Goal: Task Accomplishment & Management: Manage account settings

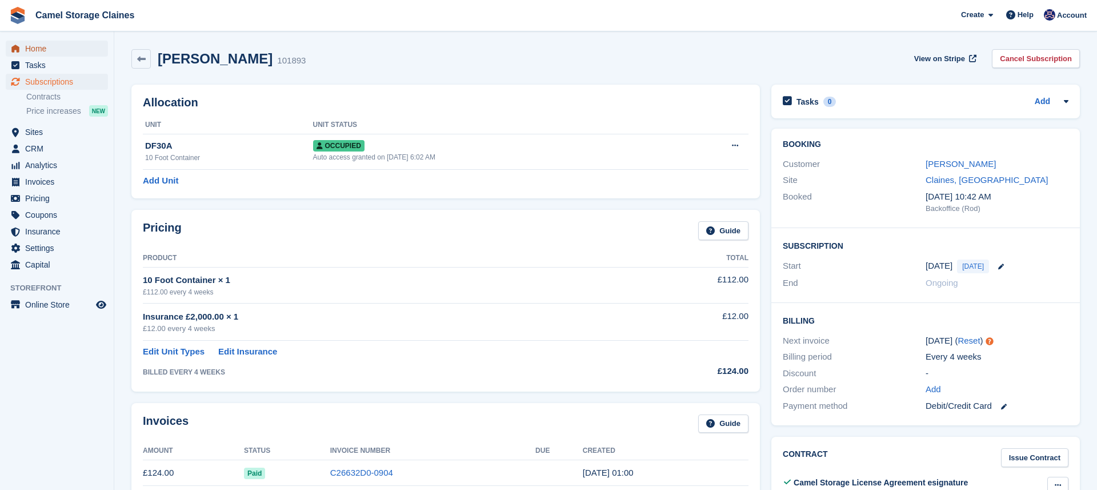
click at [43, 48] on span "Home" at bounding box center [59, 49] width 69 height 16
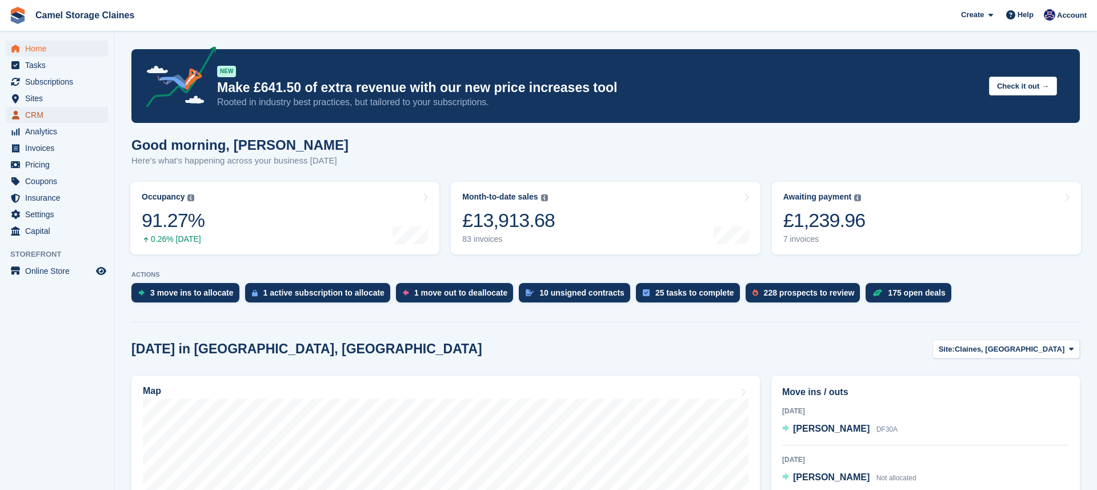
click at [51, 111] on span "CRM" at bounding box center [59, 115] width 69 height 16
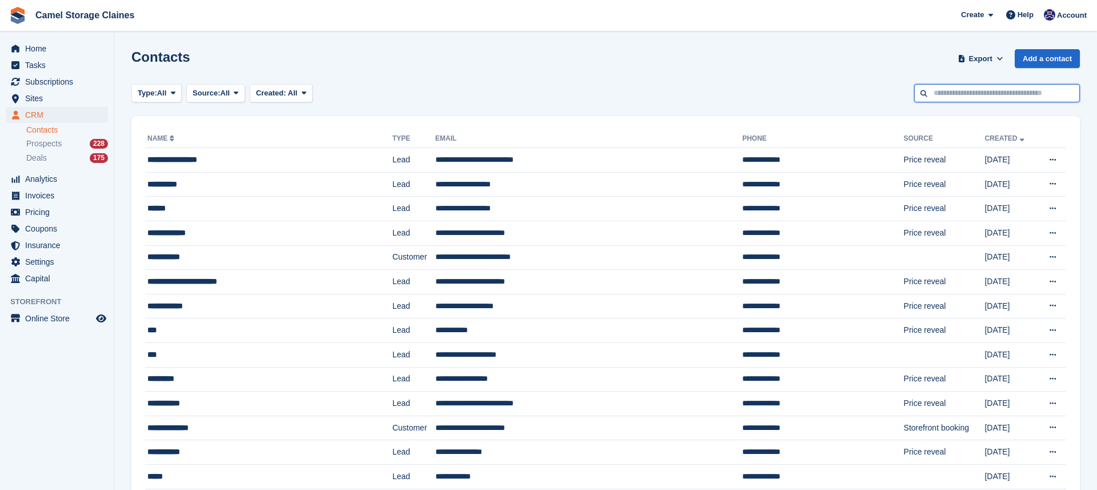
click at [968, 93] on input "text" at bounding box center [997, 93] width 166 height 19
type input "***"
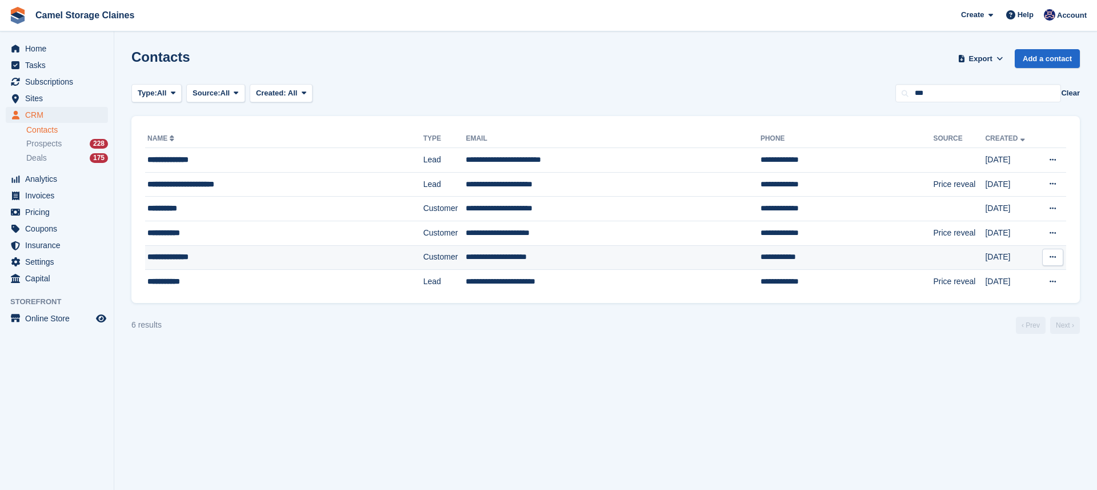
click at [313, 260] on div "**********" at bounding box center [258, 257] width 223 height 12
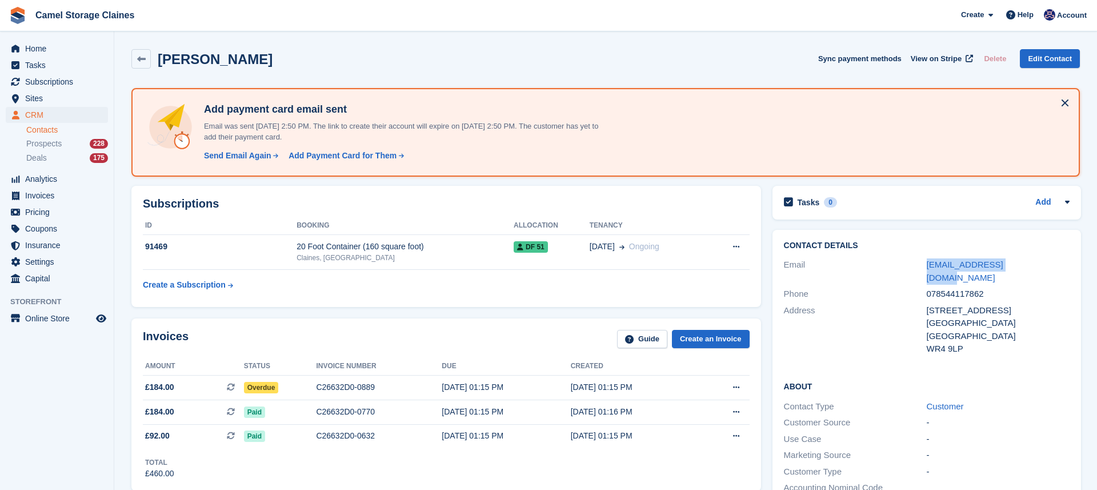
drag, startPoint x: 1041, startPoint y: 264, endPoint x: 912, endPoint y: 264, distance: 129.1
click at [912, 264] on div "Email whatmorekev@gmail.com" at bounding box center [927, 270] width 286 height 29
copy div "whatmorekev@gmail.com"
click at [71, 51] on span "Home" at bounding box center [59, 49] width 69 height 16
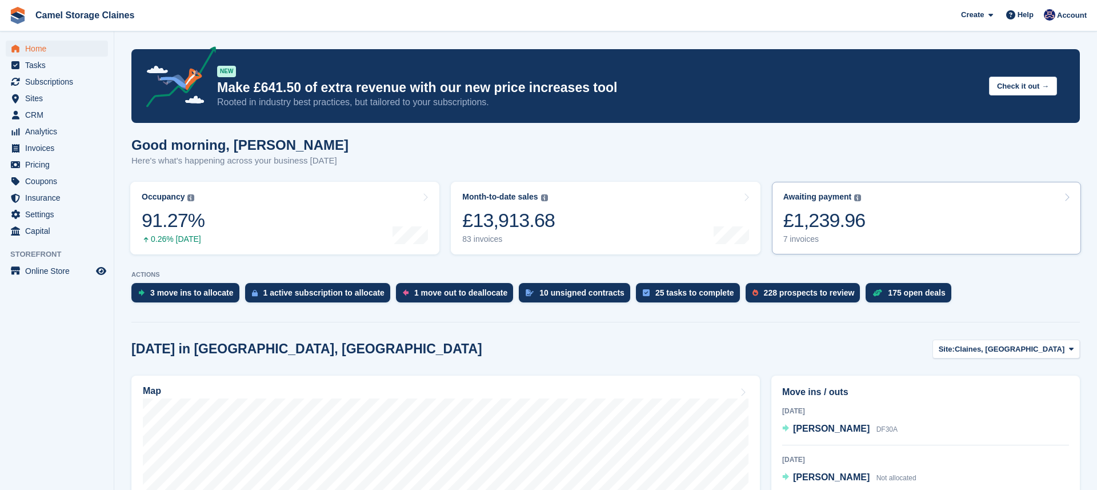
click at [815, 218] on div "£1,239.96" at bounding box center [824, 219] width 82 height 23
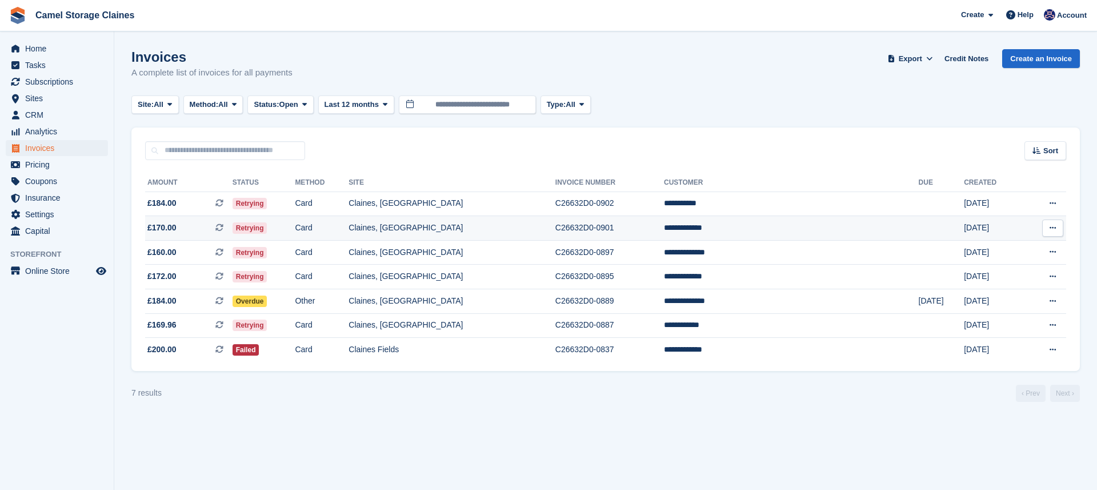
click at [664, 231] on td "C26632D0-0901" at bounding box center [609, 228] width 109 height 25
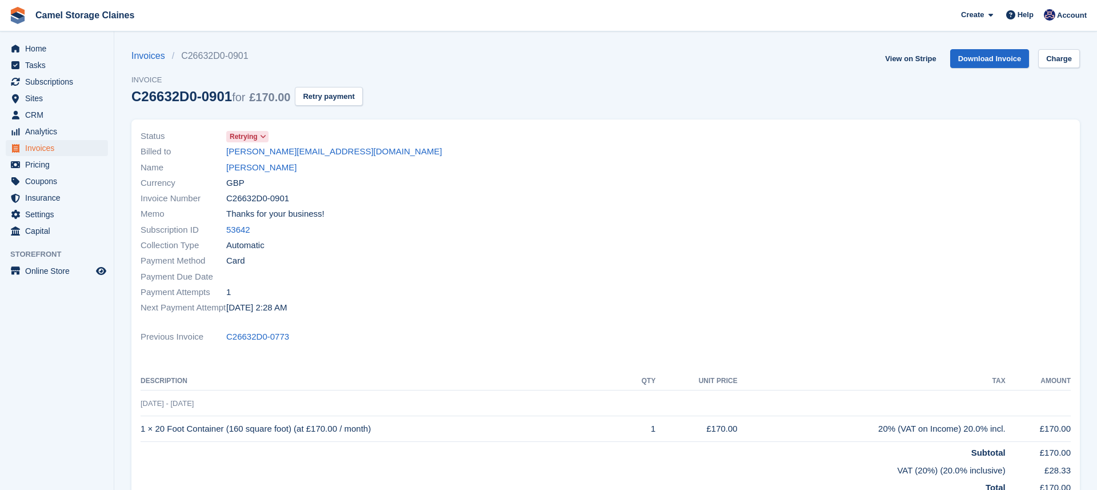
click at [258, 142] on span "Retrying" at bounding box center [244, 136] width 28 height 10
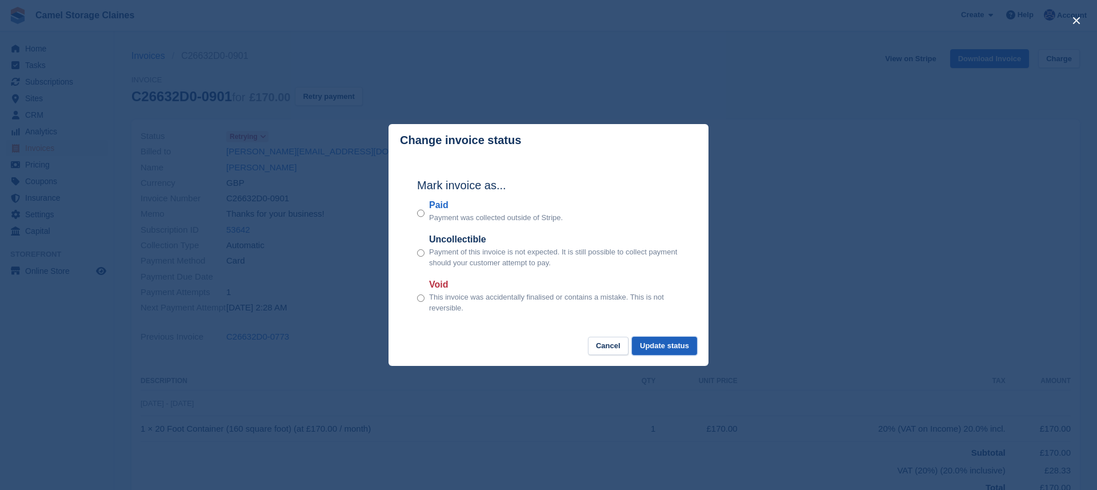
click at [656, 342] on button "Update status" at bounding box center [664, 345] width 65 height 19
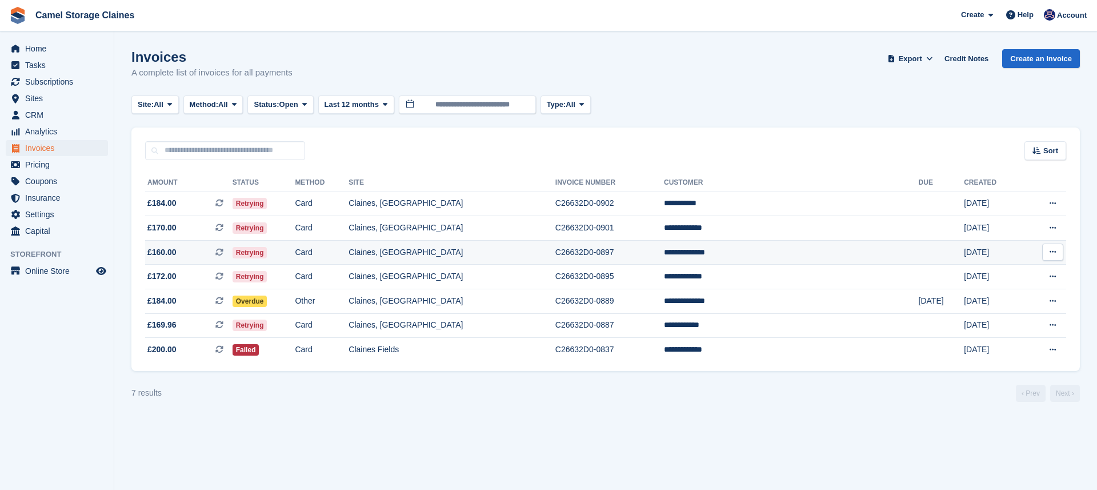
click at [544, 259] on td "Claines, [GEOGRAPHIC_DATA]" at bounding box center [451, 252] width 207 height 25
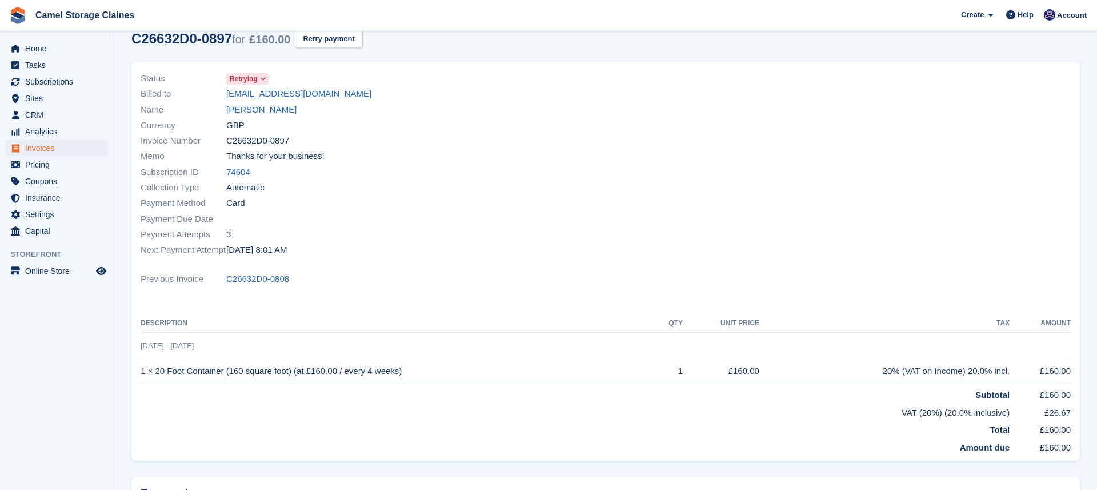
scroll to position [56, 0]
click at [327, 375] on td "1 × 20 Foot Container (160 square foot) (at £160.00 / every 4 weeks)" at bounding box center [398, 373] width 514 height 26
click at [324, 99] on link "[EMAIL_ADDRESS][DOMAIN_NAME]" at bounding box center [298, 95] width 145 height 13
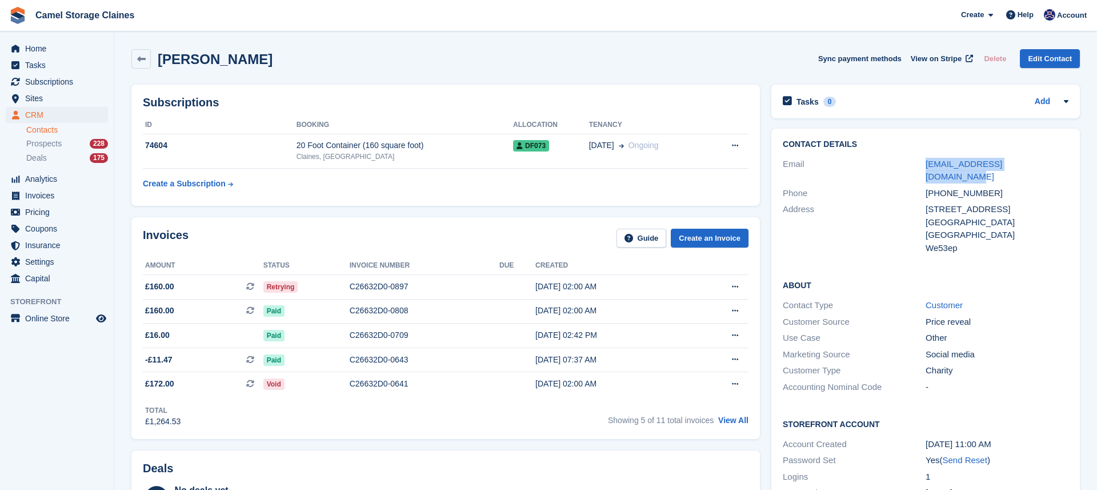
drag, startPoint x: 1054, startPoint y: 162, endPoint x: 922, endPoint y: 166, distance: 132.6
click at [922, 166] on div "Email [EMAIL_ADDRESS][DOMAIN_NAME]" at bounding box center [926, 170] width 286 height 29
copy div "[EMAIL_ADDRESS][DOMAIN_NAME]"
click at [287, 281] on span "Retrying" at bounding box center [280, 286] width 35 height 11
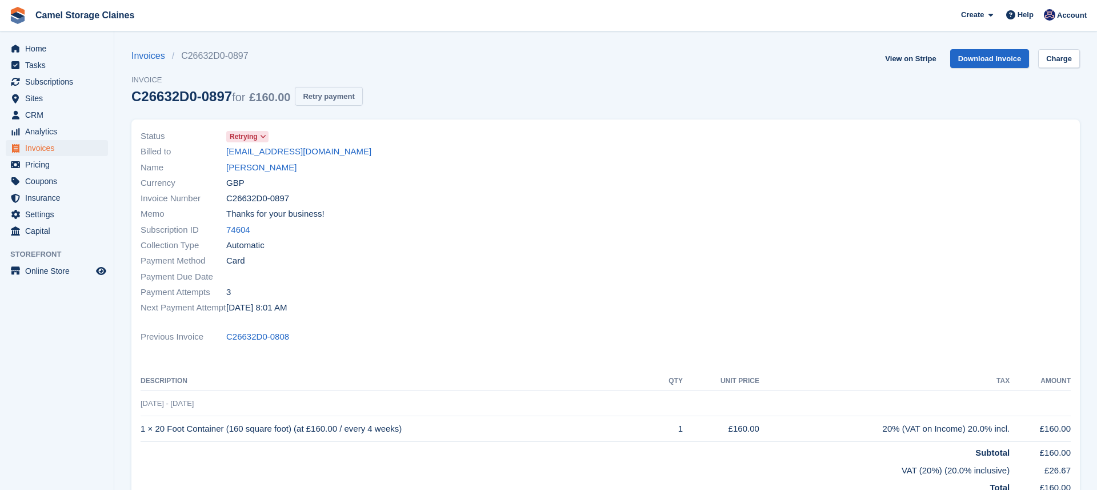
click at [343, 102] on button "Retry payment" at bounding box center [328, 96] width 67 height 19
click at [45, 57] on span "Tasks" at bounding box center [59, 65] width 69 height 16
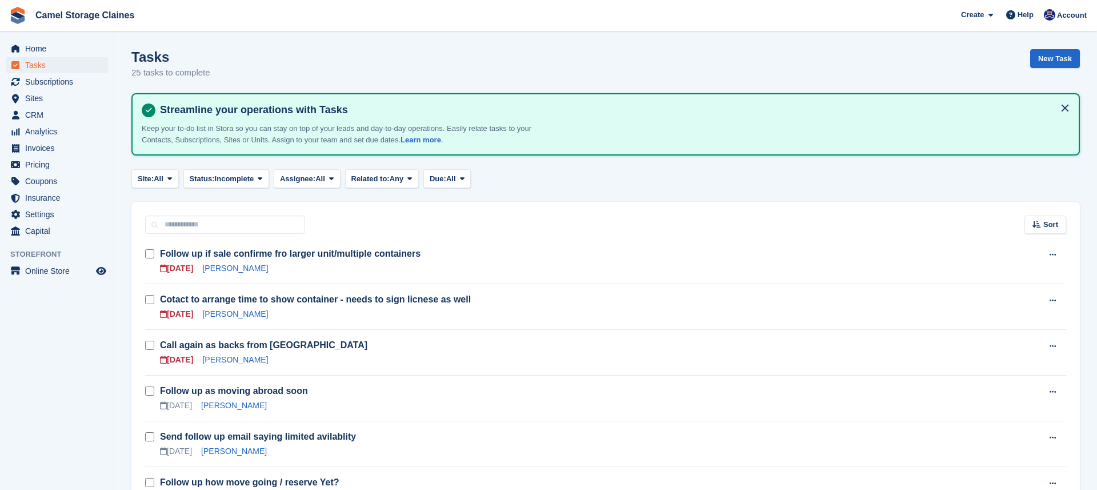
click at [42, 49] on span "Home" at bounding box center [59, 49] width 69 height 16
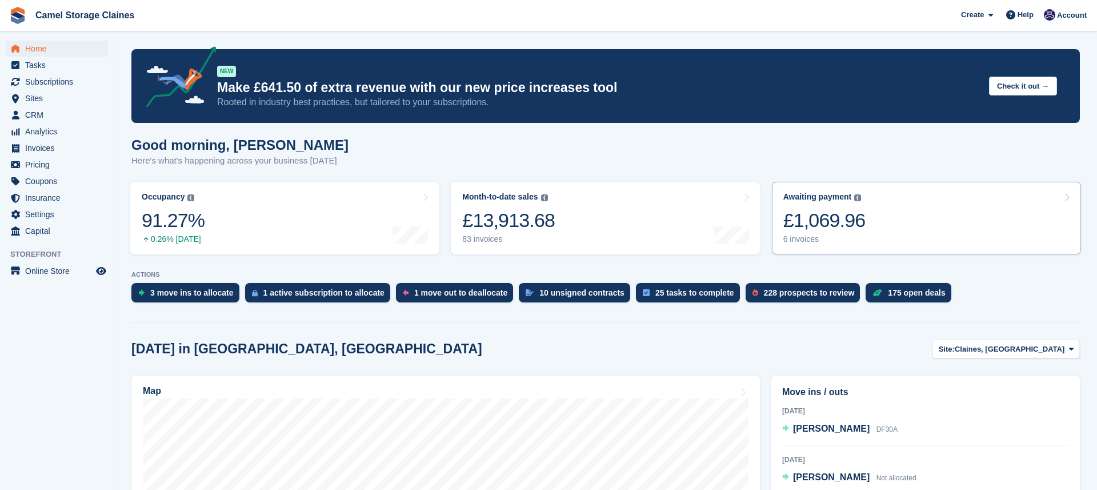
click at [817, 224] on div "£1,069.96" at bounding box center [824, 219] width 82 height 23
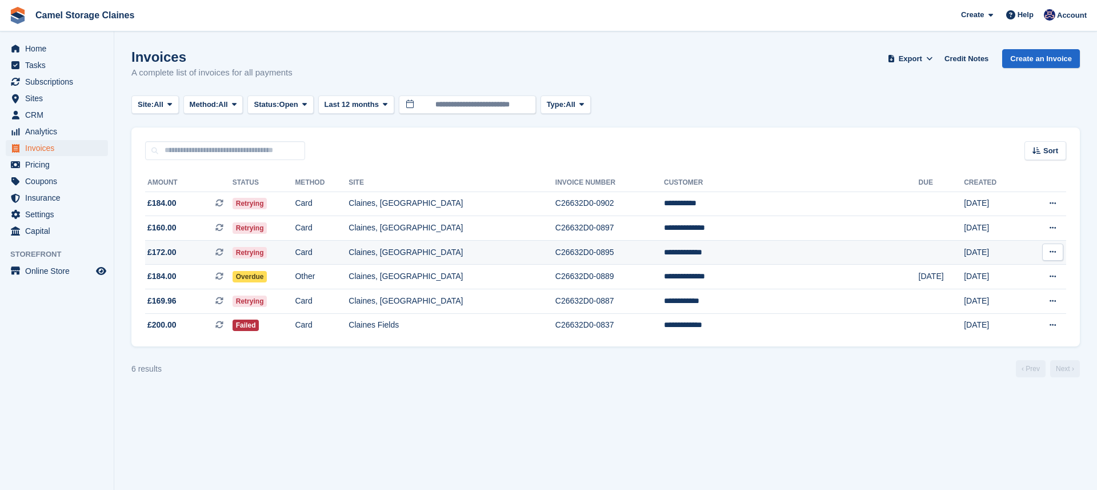
click at [555, 248] on td "Claines, [GEOGRAPHIC_DATA]" at bounding box center [451, 252] width 207 height 25
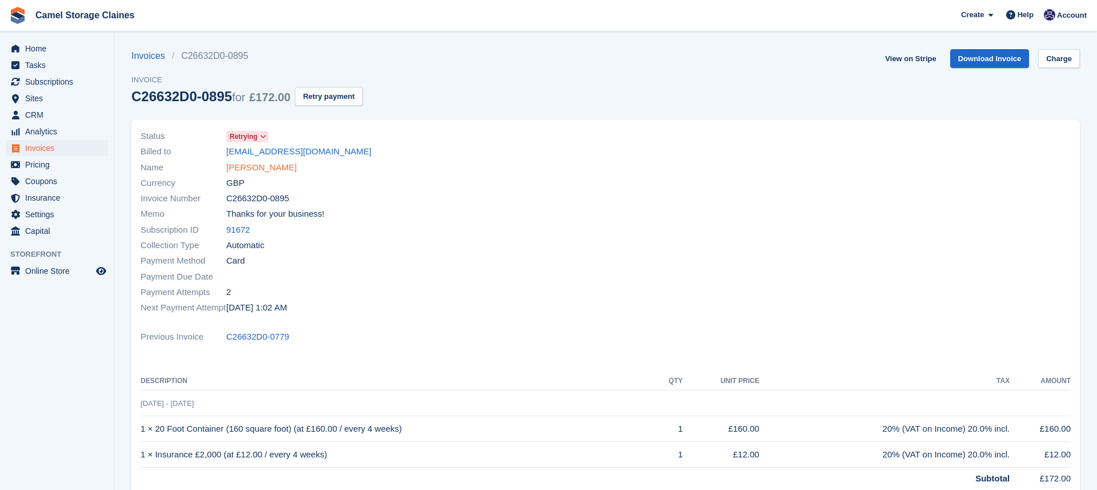
click at [256, 164] on link "[PERSON_NAME]" at bounding box center [261, 167] width 70 height 13
click at [325, 97] on button "Retry payment" at bounding box center [328, 96] width 67 height 19
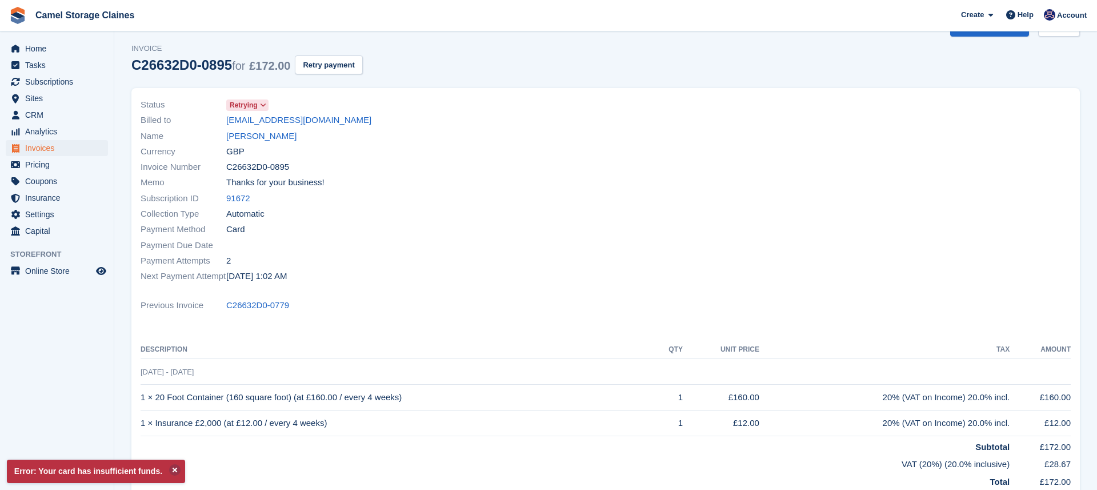
scroll to position [41, 0]
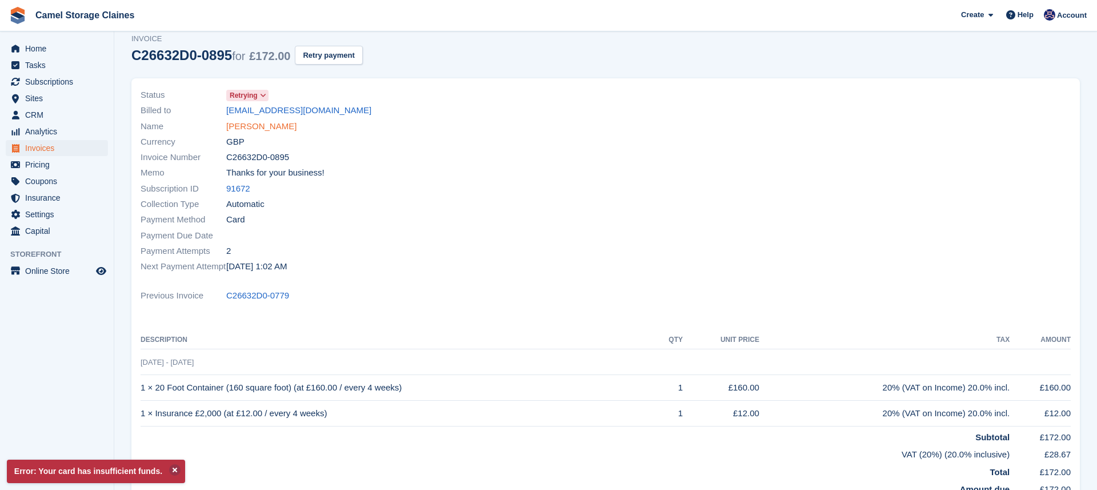
click at [270, 126] on link "[PERSON_NAME]" at bounding box center [261, 126] width 70 height 13
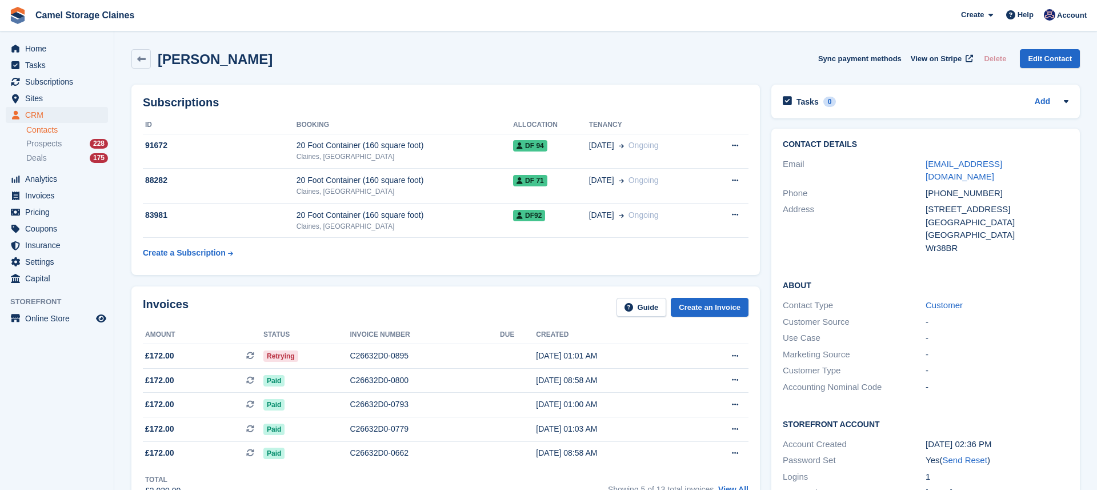
click at [938, 242] on div "Wr38BR" at bounding box center [996, 248] width 143 height 13
click at [214, 353] on span "£172.00 This is a recurring subscription invoice." at bounding box center [203, 356] width 121 height 12
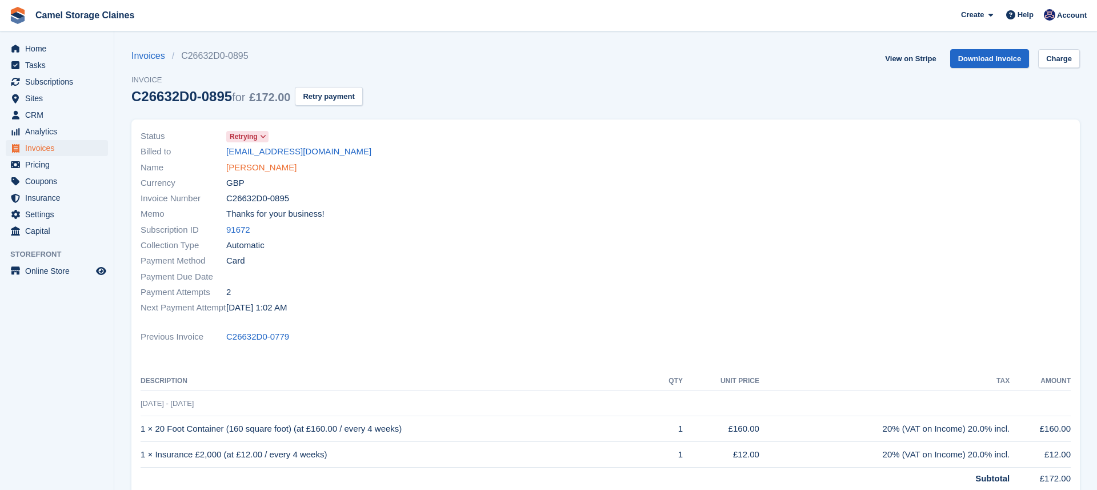
click at [240, 161] on link "[PERSON_NAME]" at bounding box center [261, 167] width 70 height 13
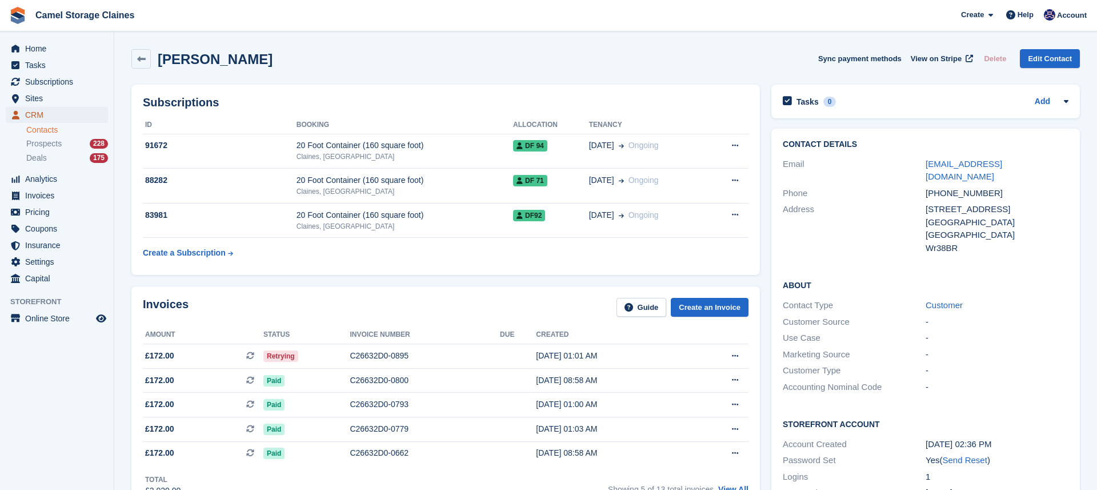
click at [29, 111] on span "CRM" at bounding box center [59, 115] width 69 height 16
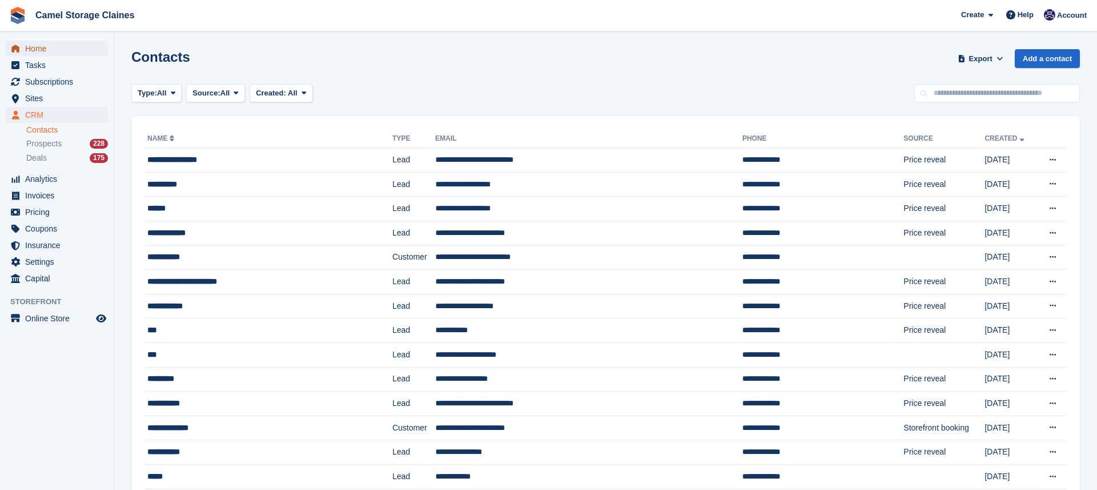
click at [32, 53] on span "Home" at bounding box center [59, 49] width 69 height 16
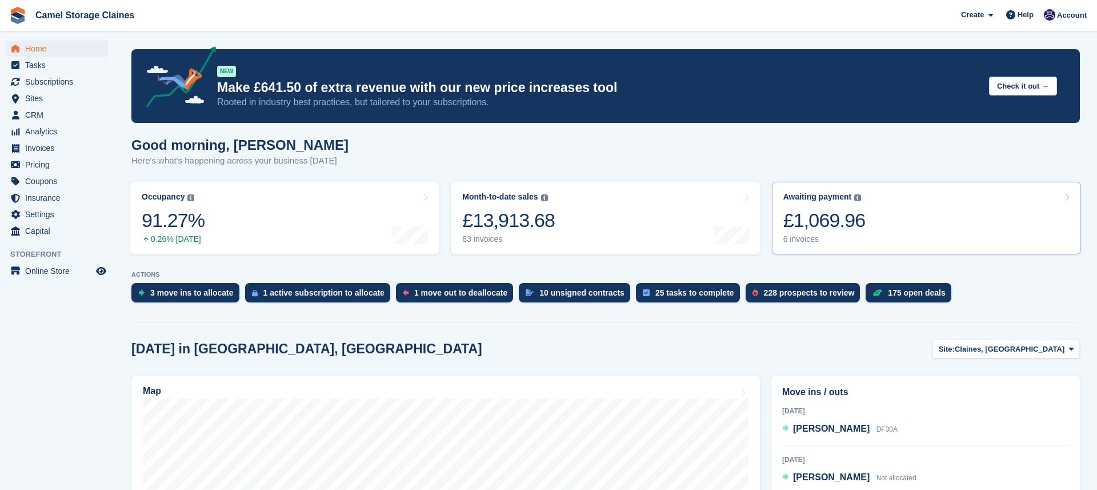
click at [827, 220] on div "£1,069.96" at bounding box center [824, 219] width 82 height 23
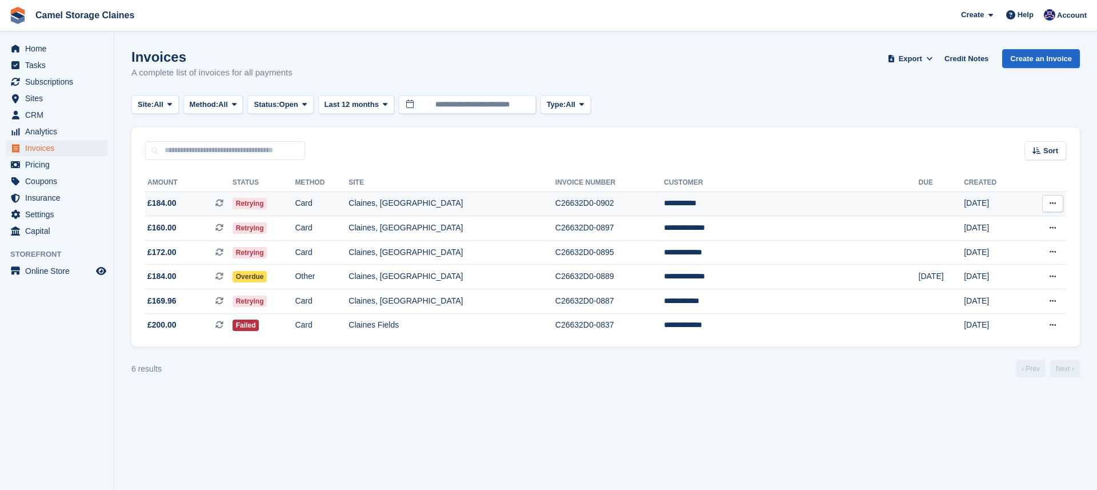
click at [478, 210] on td "Claines, [GEOGRAPHIC_DATA]" at bounding box center [451, 203] width 207 height 25
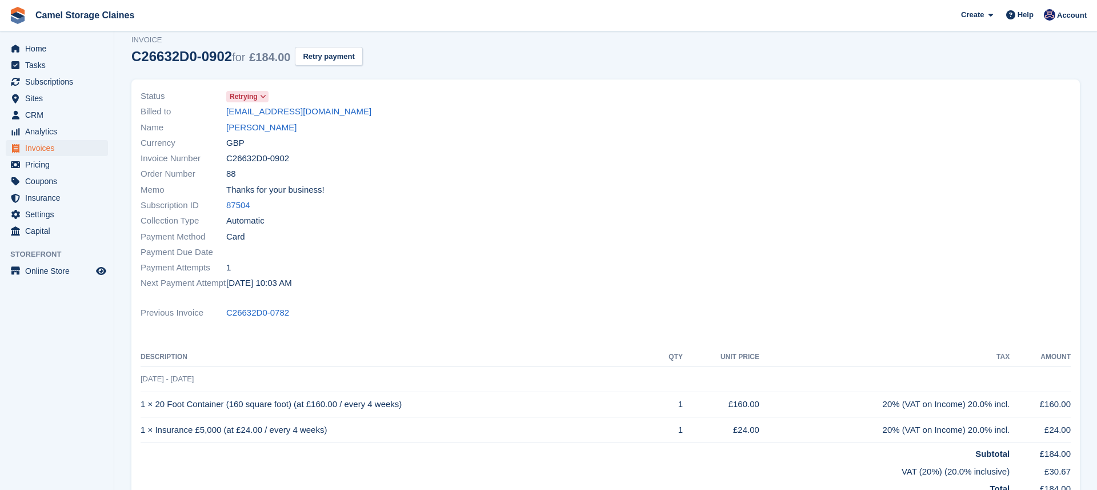
scroll to position [21, 0]
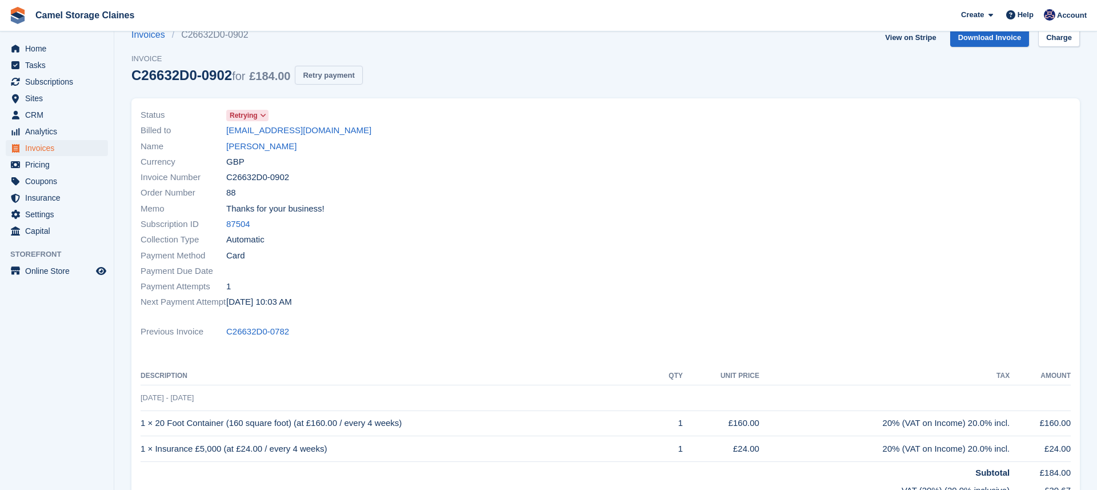
click at [337, 80] on button "Retry payment" at bounding box center [328, 75] width 67 height 19
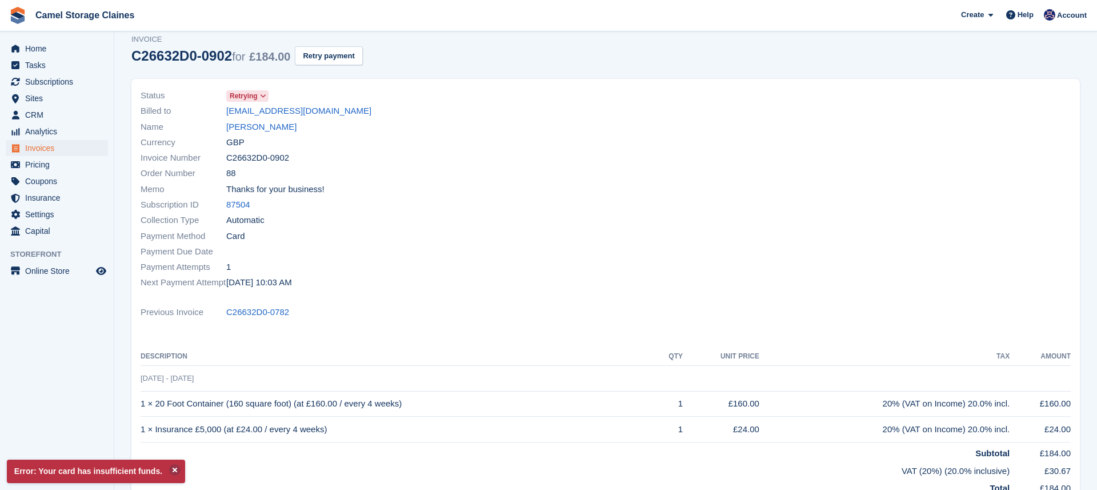
scroll to position [0, 0]
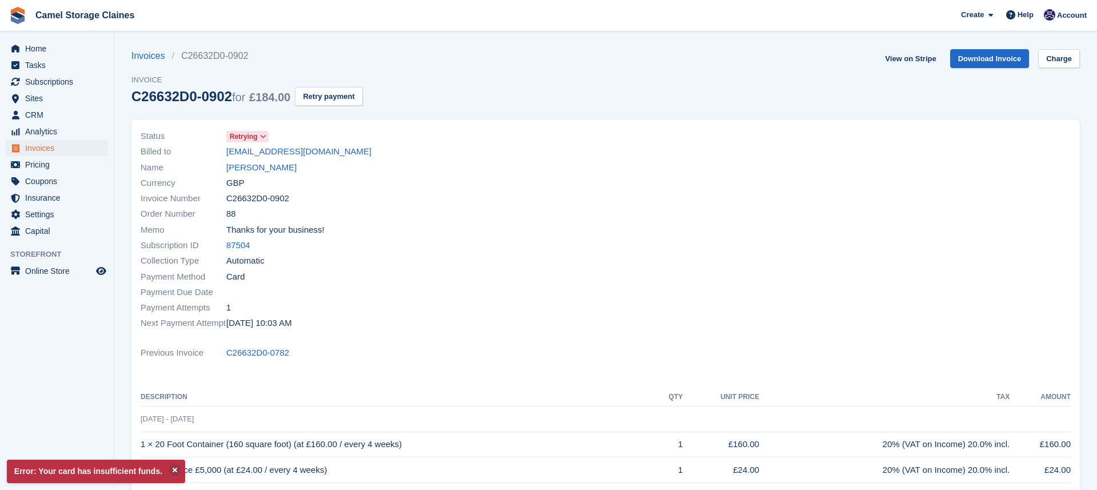
drag, startPoint x: 382, startPoint y: 158, endPoint x: 221, endPoint y: 153, distance: 161.2
click at [221, 153] on div "Billed to benmarkhammt07@icloud.com" at bounding box center [370, 151] width 458 height 15
copy div "benmarkhammt07@icloud.com"
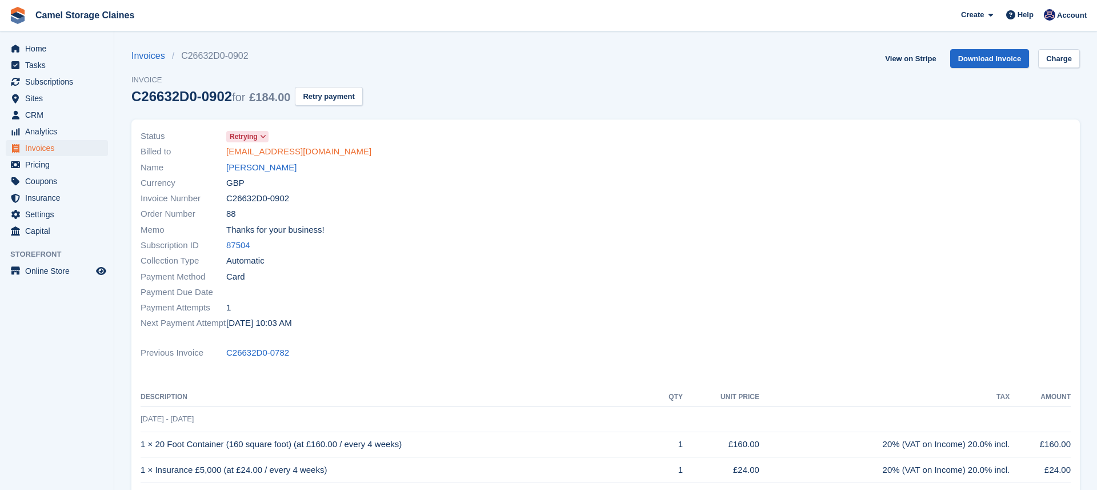
click at [294, 152] on link "benmarkhammt07@icloud.com" at bounding box center [298, 151] width 145 height 13
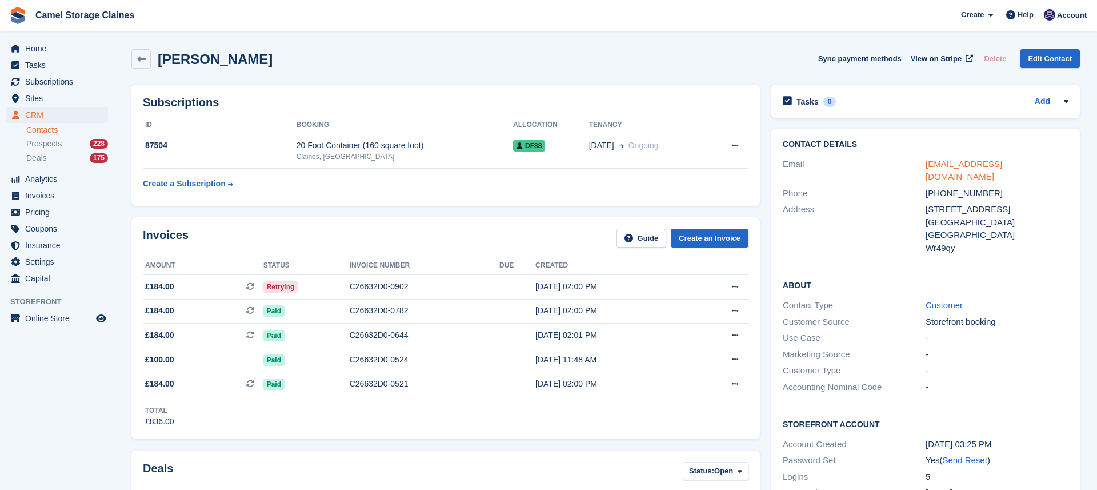
click at [982, 165] on link "benmarkhammt07@icloud.com" at bounding box center [963, 170] width 77 height 23
click at [55, 50] on span "Home" at bounding box center [59, 49] width 69 height 16
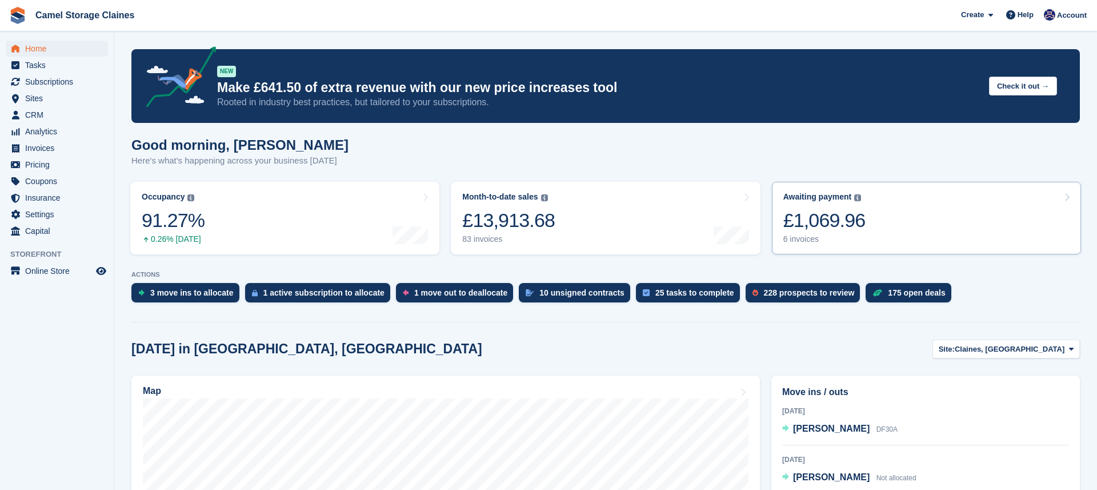
click at [819, 222] on div "£1,069.96" at bounding box center [824, 219] width 82 height 23
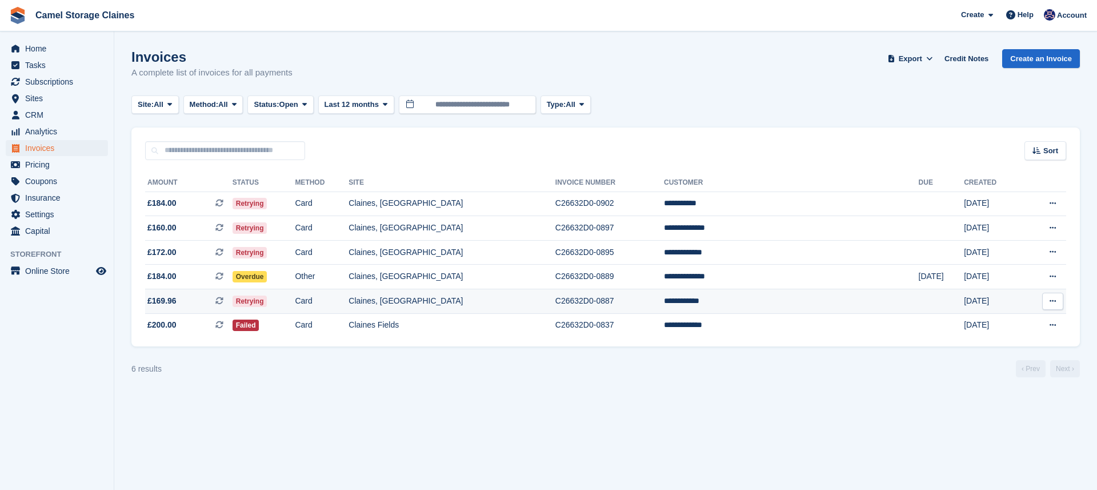
click at [664, 306] on td "C26632D0-0887" at bounding box center [609, 301] width 109 height 25
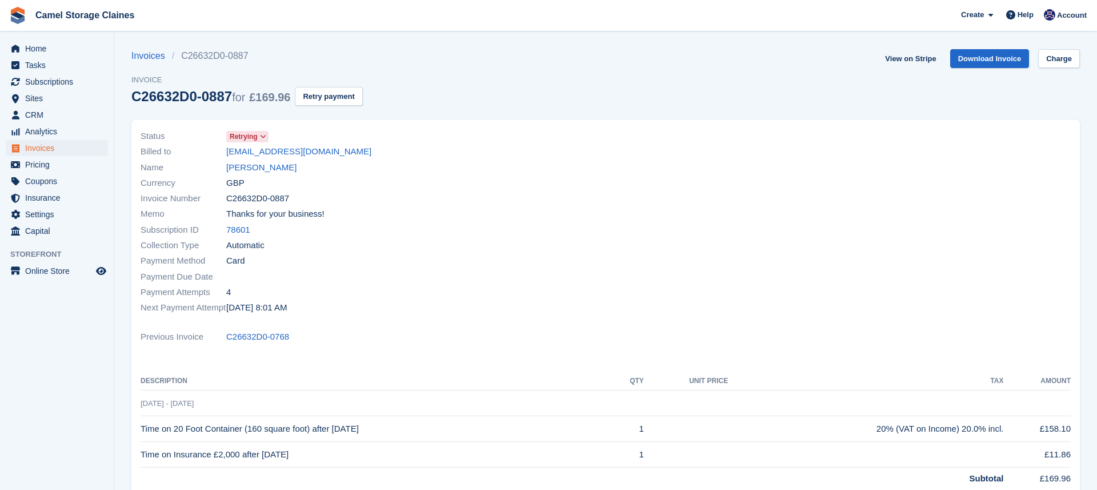
drag, startPoint x: 354, startPoint y: 155, endPoint x: 223, endPoint y: 155, distance: 130.8
click at [223, 155] on div "Billed to [EMAIL_ADDRESS][DOMAIN_NAME]" at bounding box center [370, 151] width 458 height 15
copy div "[EMAIL_ADDRESS][DOMAIN_NAME]"
click at [348, 85] on span "Invoice" at bounding box center [246, 79] width 231 height 11
click at [348, 92] on button "Retry payment" at bounding box center [328, 96] width 67 height 19
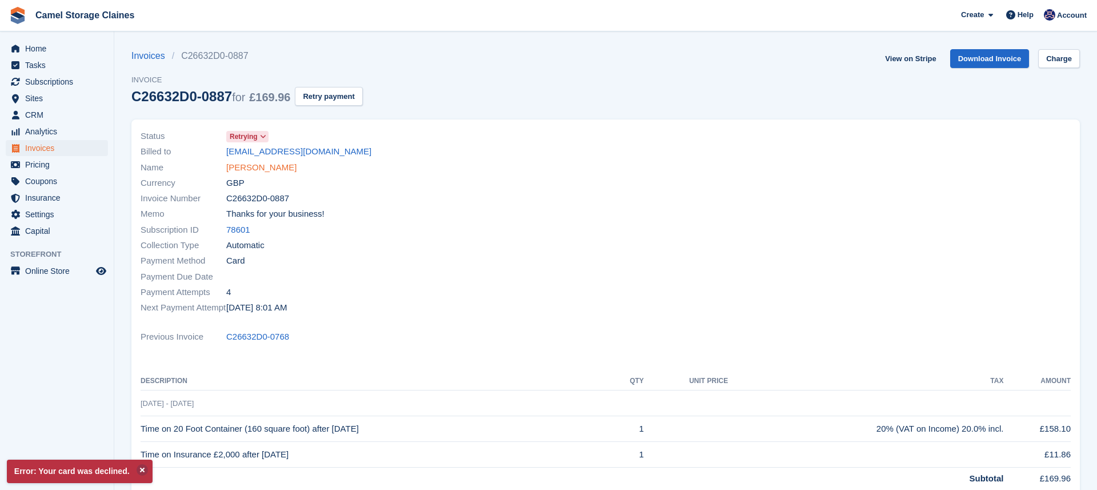
click at [235, 164] on link "[PERSON_NAME]" at bounding box center [261, 167] width 70 height 13
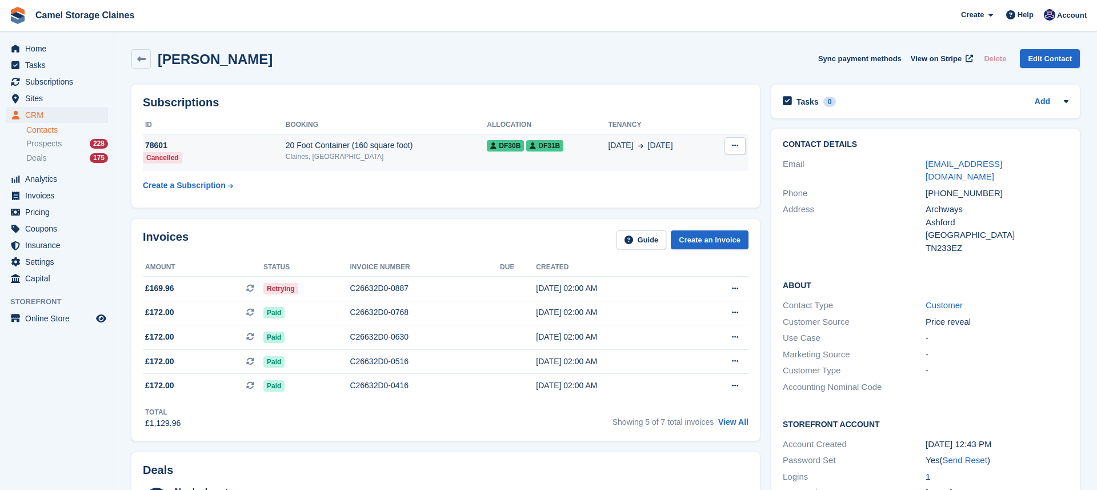
click at [437, 145] on div "20 Foot Container (160 square foot)" at bounding box center [387, 145] width 202 height 12
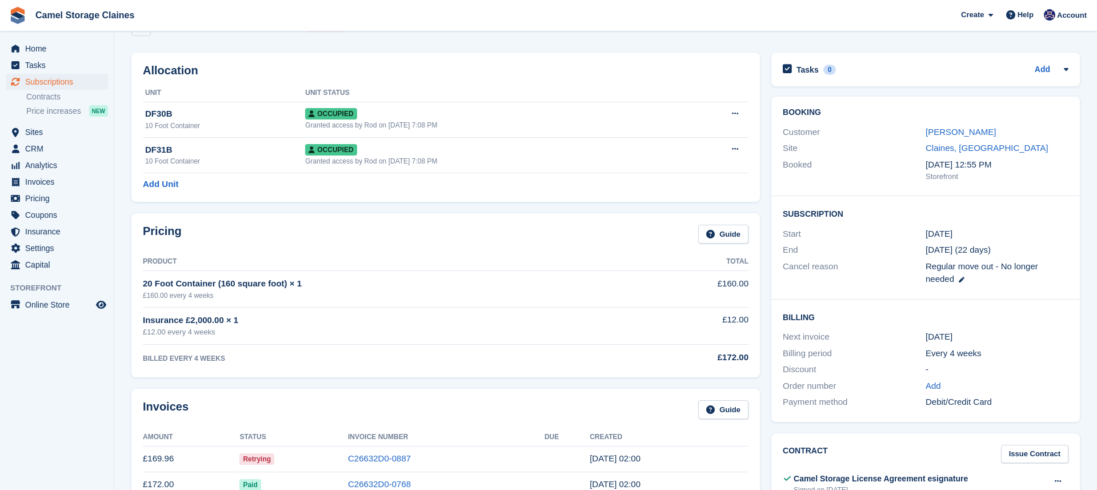
scroll to position [43, 0]
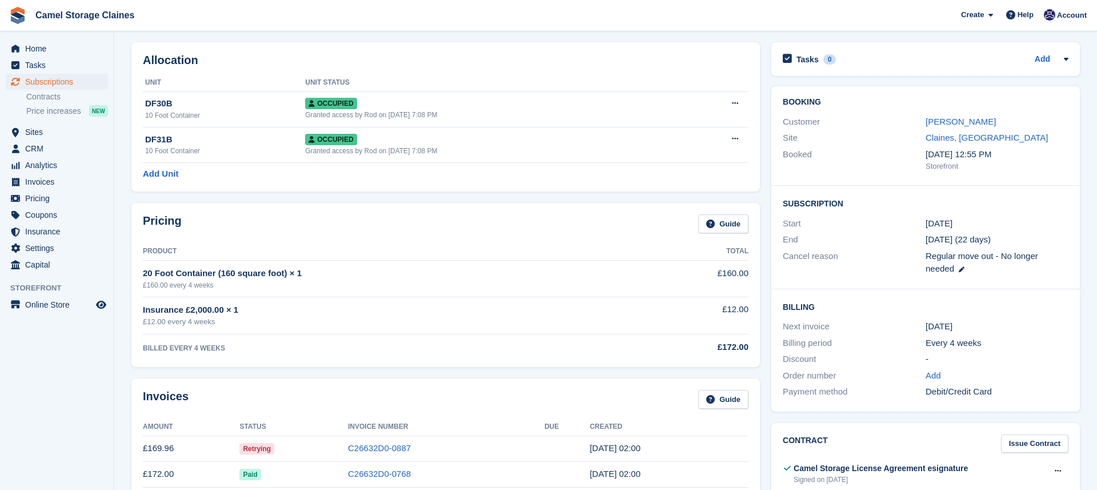
click at [957, 387] on div "Debit/Credit Card" at bounding box center [996, 391] width 143 height 13
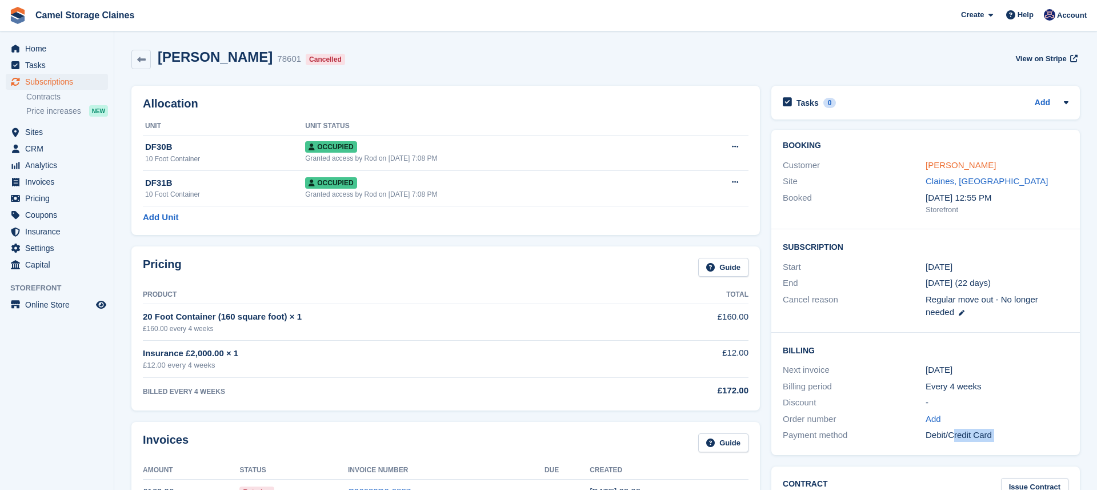
click at [952, 163] on link "Paul Edwards" at bounding box center [960, 165] width 70 height 10
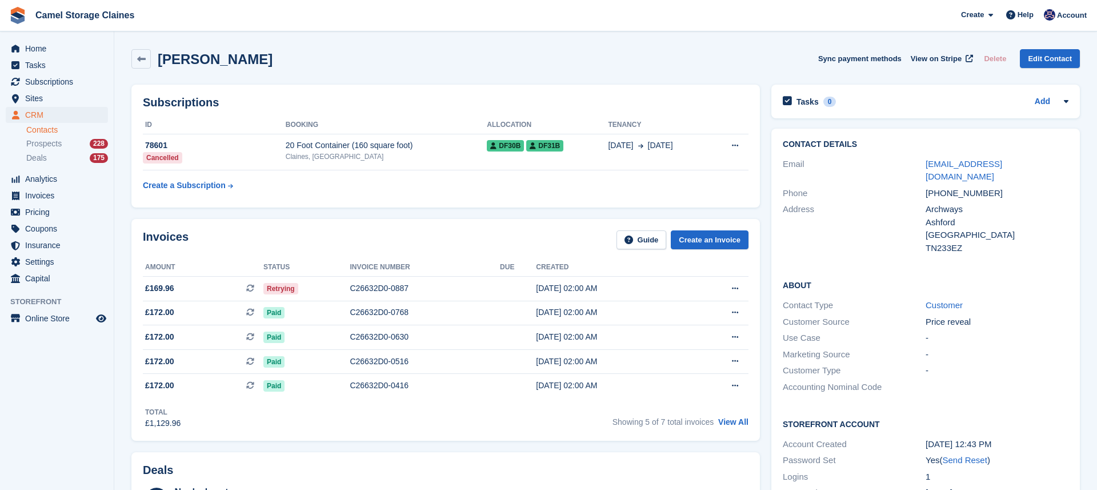
click at [955, 187] on div "+447399488376" at bounding box center [996, 193] width 143 height 13
click at [958, 216] on div "Ashford" at bounding box center [996, 222] width 143 height 13
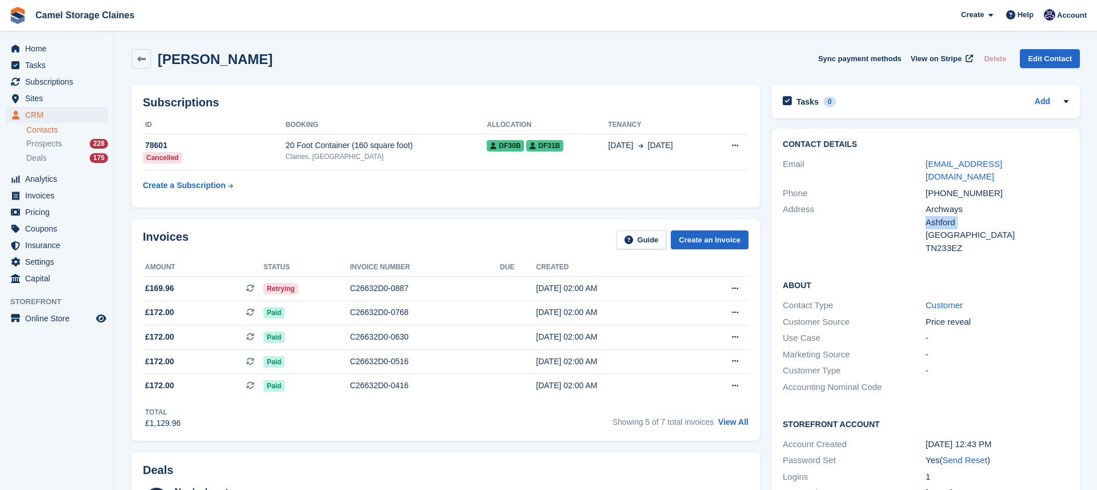
drag, startPoint x: 958, startPoint y: 208, endPoint x: 940, endPoint y: 207, distance: 18.4
click at [940, 216] on div "Ashford" at bounding box center [996, 222] width 143 height 13
click at [143, 56] on icon at bounding box center [141, 59] width 9 height 9
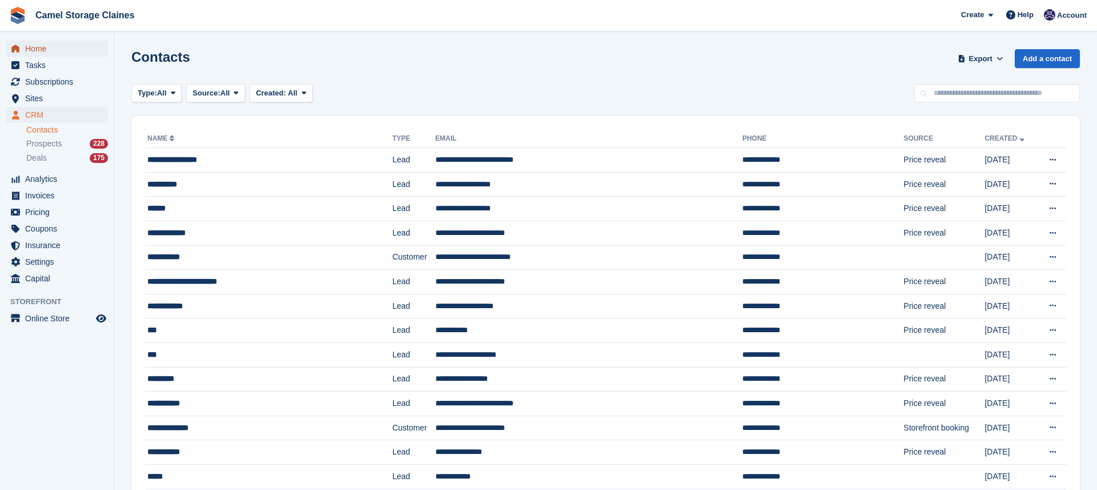
click at [51, 47] on span "Home" at bounding box center [59, 49] width 69 height 16
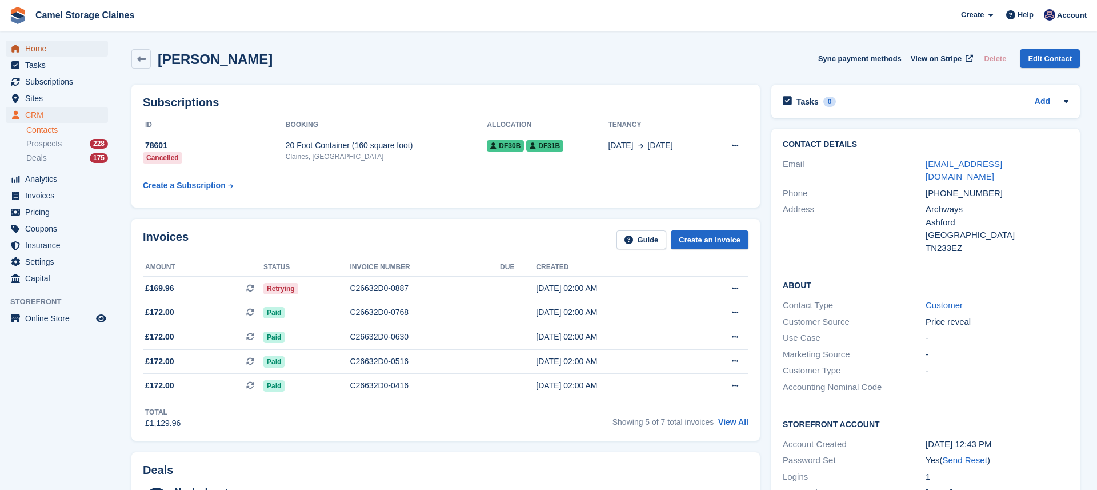
click at [76, 41] on span "Home" at bounding box center [59, 49] width 69 height 16
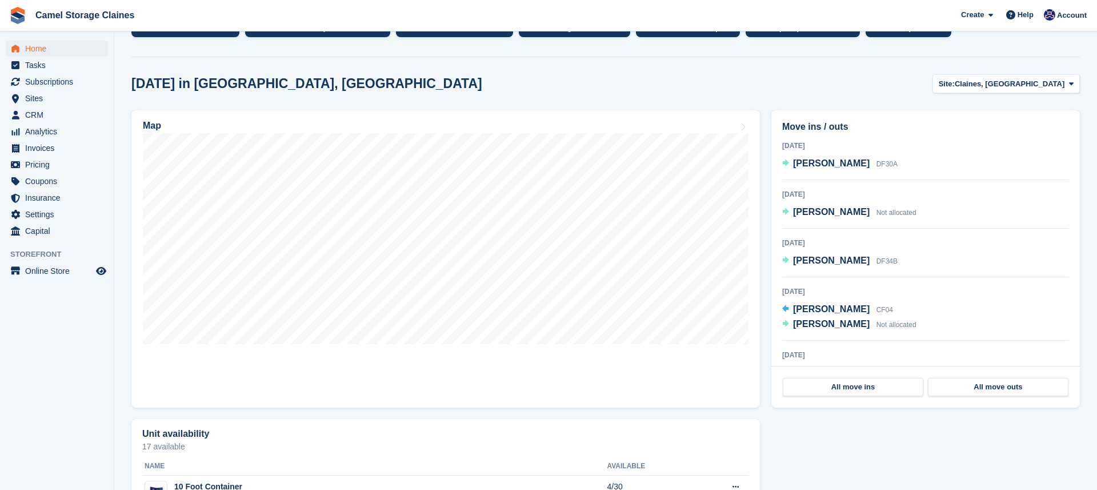
scroll to position [272, 0]
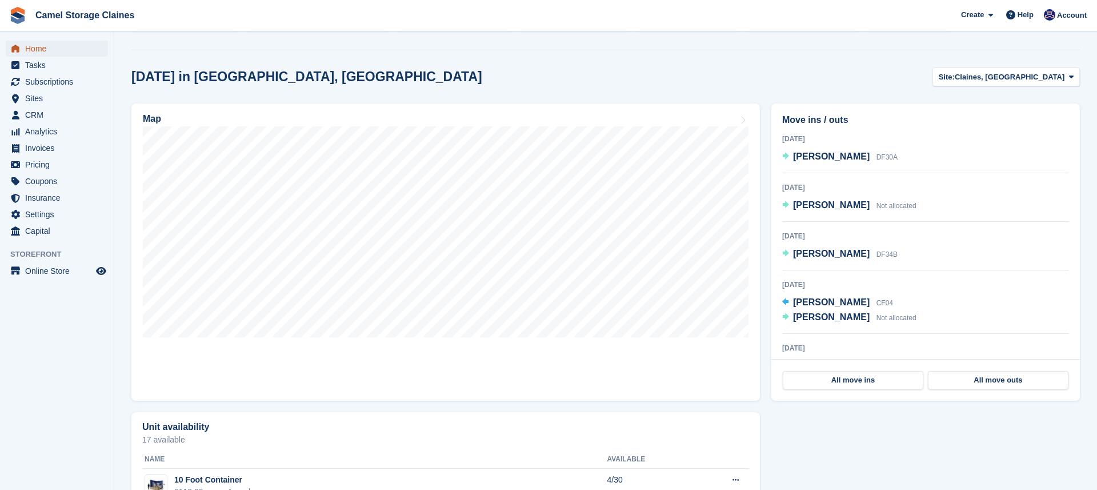
click at [15, 46] on icon "menu" at bounding box center [15, 48] width 8 height 7
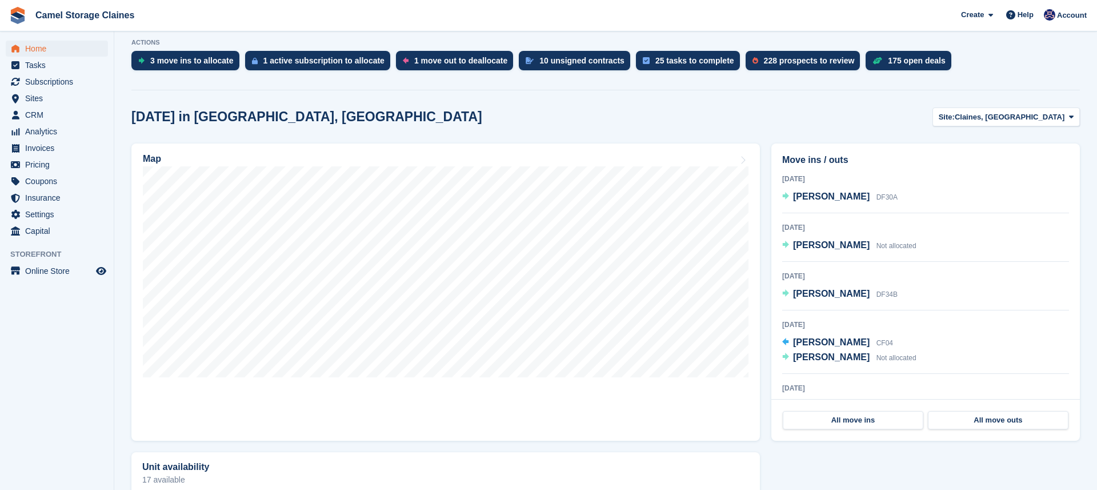
scroll to position [235, 0]
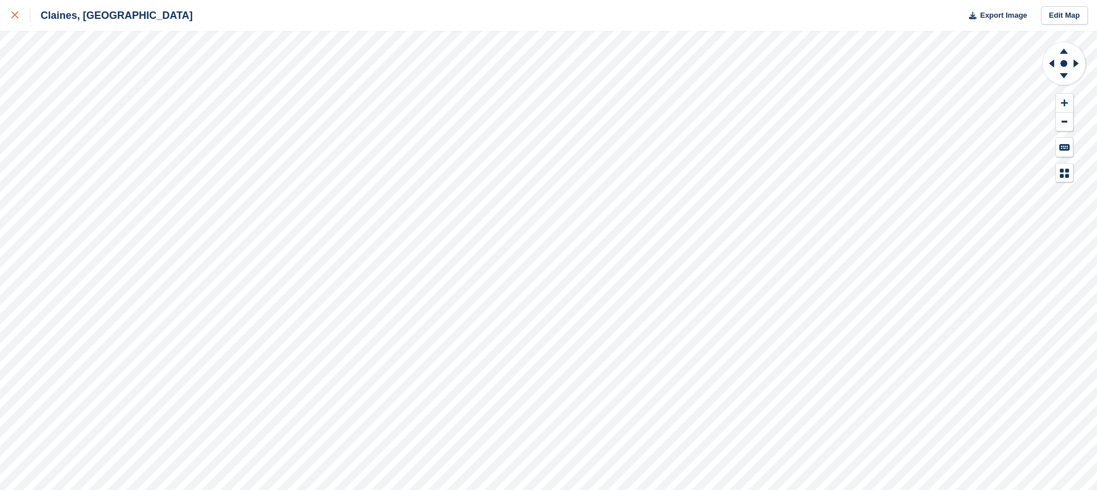
click at [17, 22] on div at bounding box center [20, 16] width 19 height 14
